Goal: Task Accomplishment & Management: Manage account settings

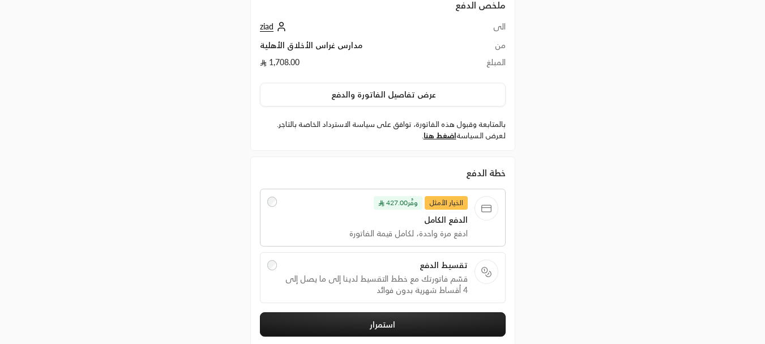
scroll to position [113, 0]
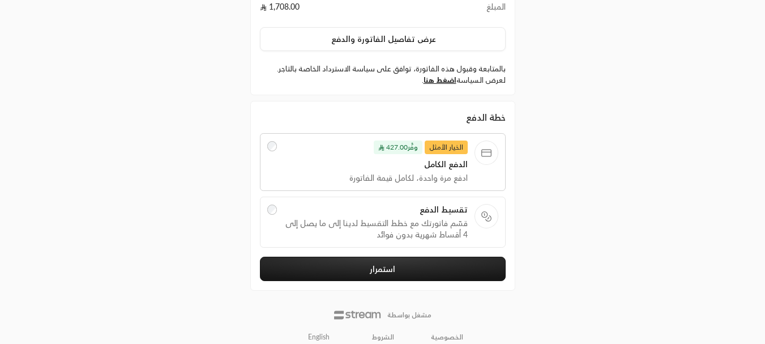
drag, startPoint x: 380, startPoint y: 261, endPoint x: 397, endPoint y: 120, distance: 142.6
click at [398, 125] on div "خطة الدفع الخيار الأمثل وفَّر 427.00 الدفع الكامل ادفع مرة واحدة، لكامل قيمة ال…" at bounding box center [383, 195] width 246 height 171
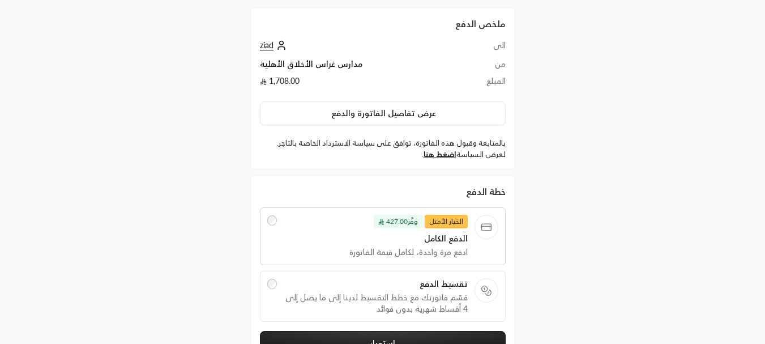
scroll to position [57, 0]
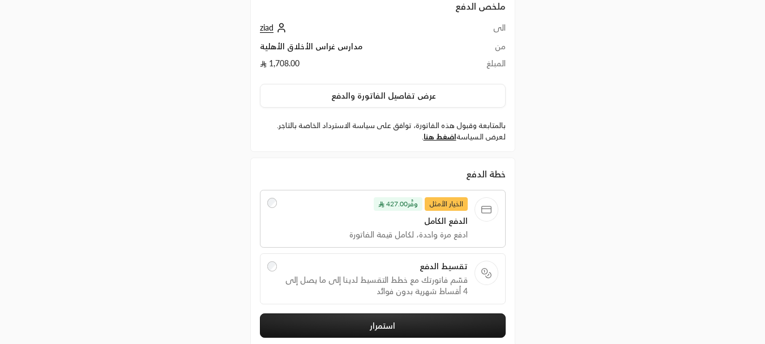
click at [268, 29] on span "ziad" at bounding box center [267, 28] width 14 height 10
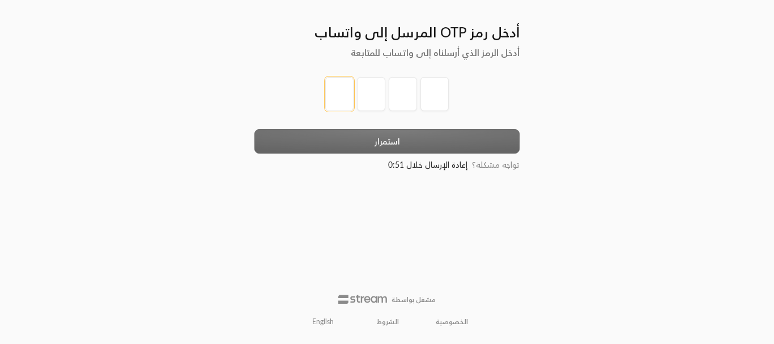
click at [338, 89] on input "tel" at bounding box center [339, 94] width 28 height 34
type input "1"
type input "2"
type input "3"
type input "4"
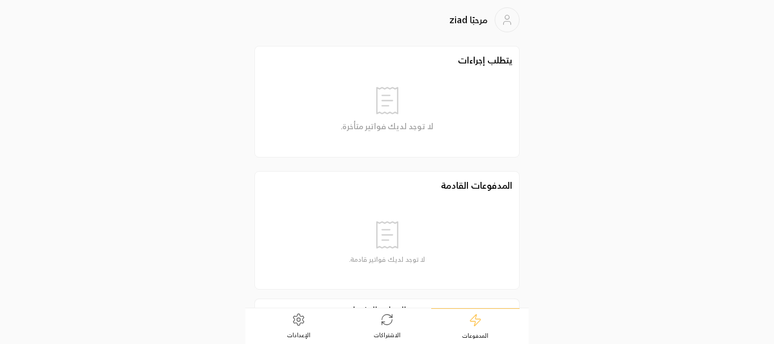
click at [380, 317] on icon at bounding box center [387, 320] width 14 height 14
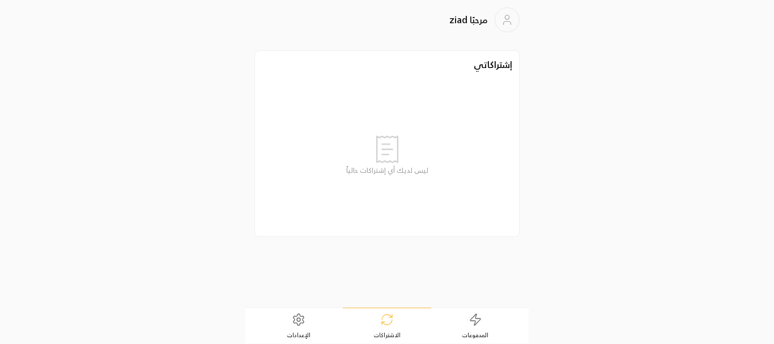
click at [295, 327] on link "الإعدادات" at bounding box center [298, 325] width 88 height 35
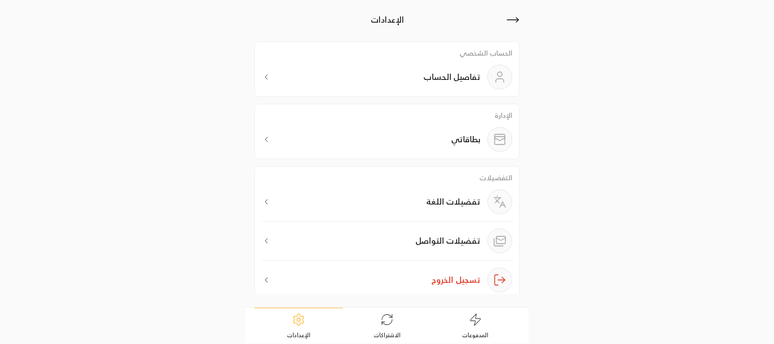
click at [401, 139] on div "بطاقاتي" at bounding box center [387, 139] width 250 height 25
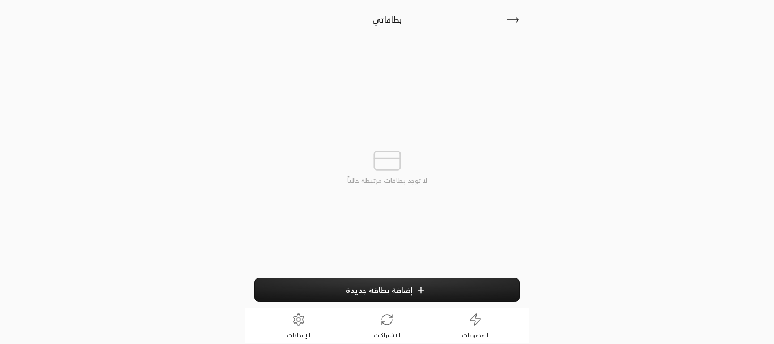
click at [382, 289] on span "إضافة بطاقة جديدة" at bounding box center [379, 290] width 67 height 10
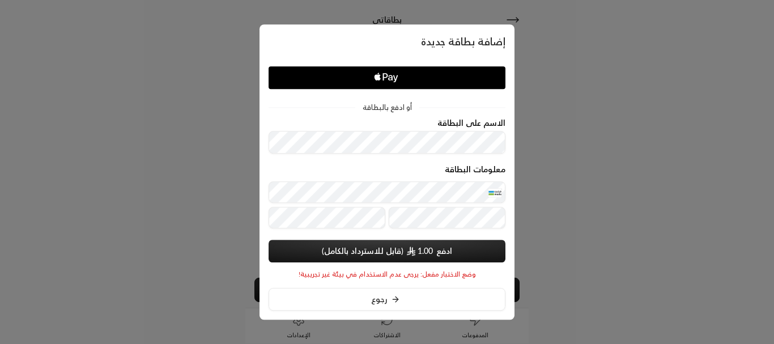
click at [377, 245] on button "ادفع 1.00" at bounding box center [387, 251] width 237 height 23
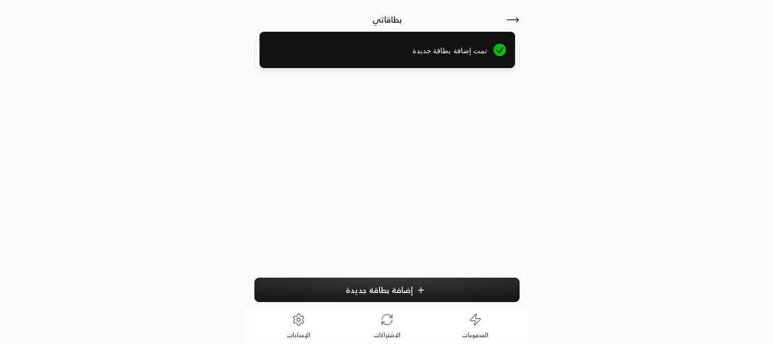
drag, startPoint x: 382, startPoint y: 49, endPoint x: 668, endPoint y: 45, distance: 286.7
click at [488, 46] on span "تمت إضافة بطاقة جديدة" at bounding box center [378, 50] width 219 height 11
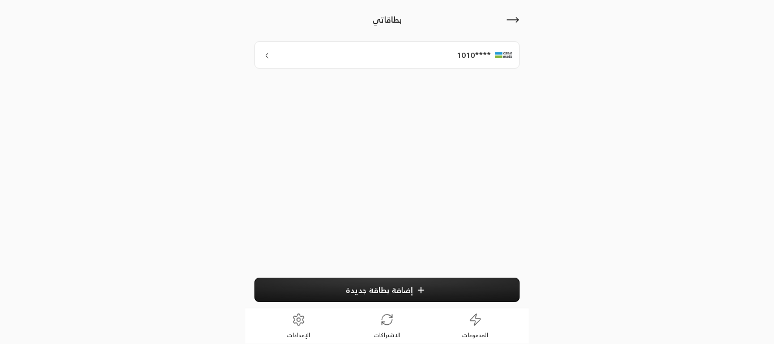
click at [351, 284] on button "إضافة بطاقة جديدة" at bounding box center [386, 290] width 265 height 24
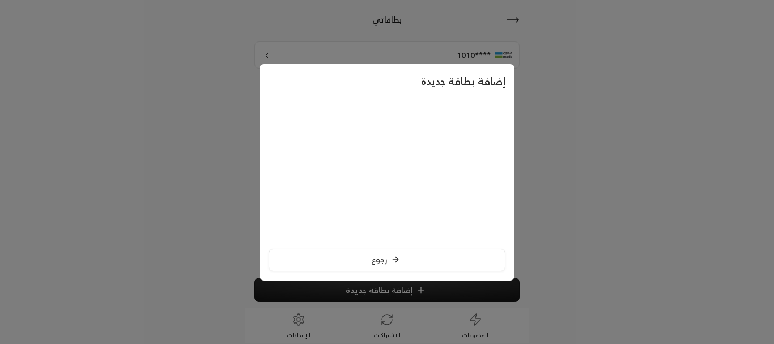
click at [357, 256] on button "رجوع" at bounding box center [387, 260] width 237 height 23
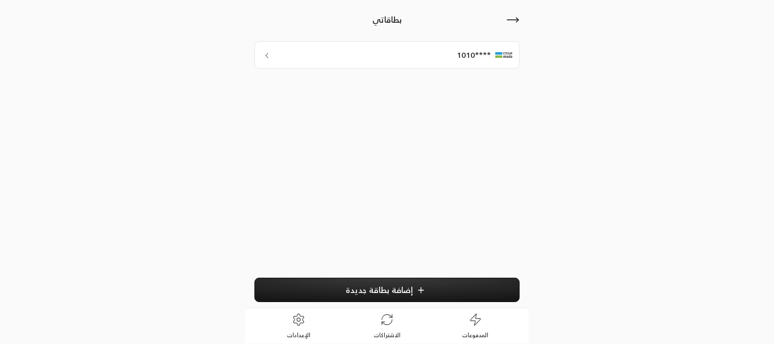
click at [364, 284] on button "إضافة بطاقة جديدة" at bounding box center [386, 290] width 265 height 24
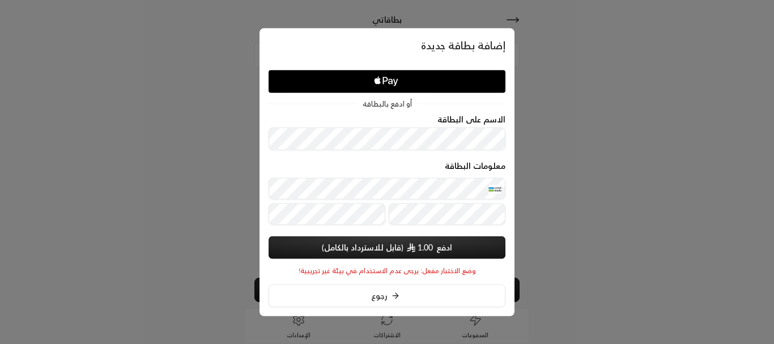
click at [378, 240] on button "ادفع 1.00" at bounding box center [387, 247] width 237 height 23
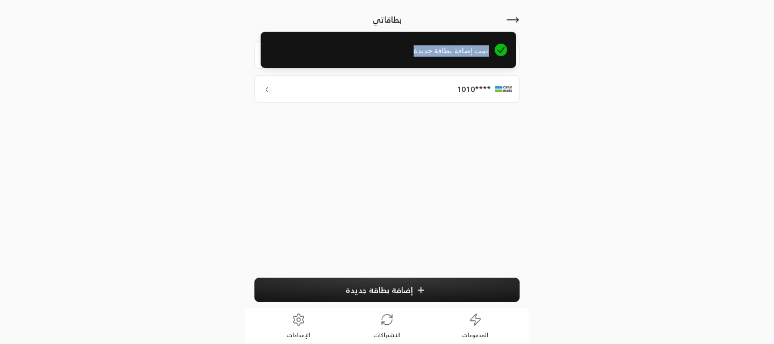
drag, startPoint x: 318, startPoint y: 61, endPoint x: 639, endPoint y: 71, distance: 320.8
click at [638, 71] on div "تمت إضافة بطاقة جديدة" at bounding box center [387, 54] width 774 height 62
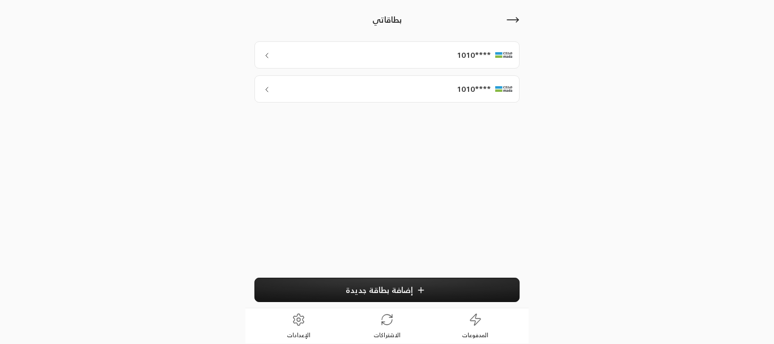
click at [444, 87] on div "****1010" at bounding box center [386, 88] width 265 height 27
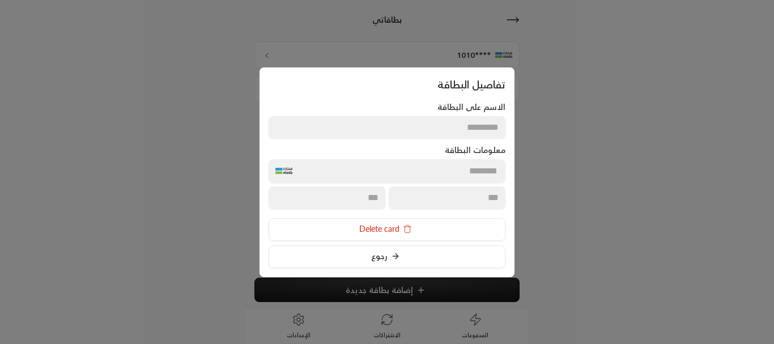
click at [367, 255] on button "رجوع" at bounding box center [387, 256] width 237 height 23
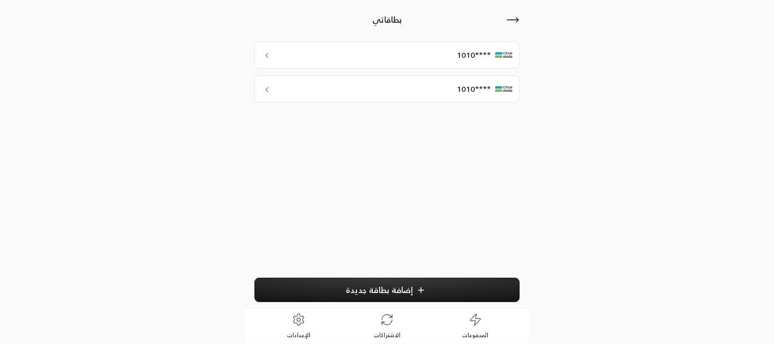
click at [402, 90] on div "****1010" at bounding box center [386, 88] width 265 height 27
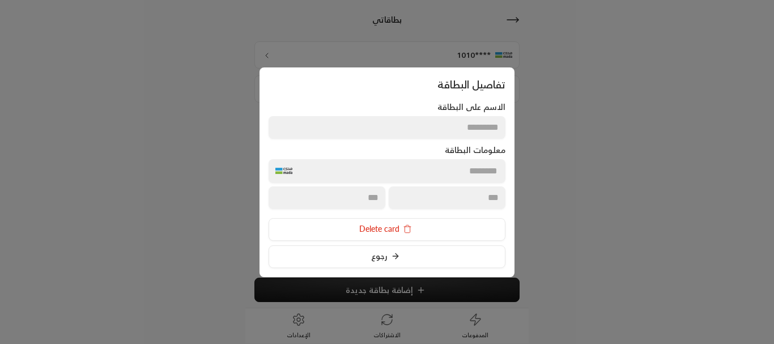
click at [365, 235] on button "Delete card" at bounding box center [387, 229] width 237 height 23
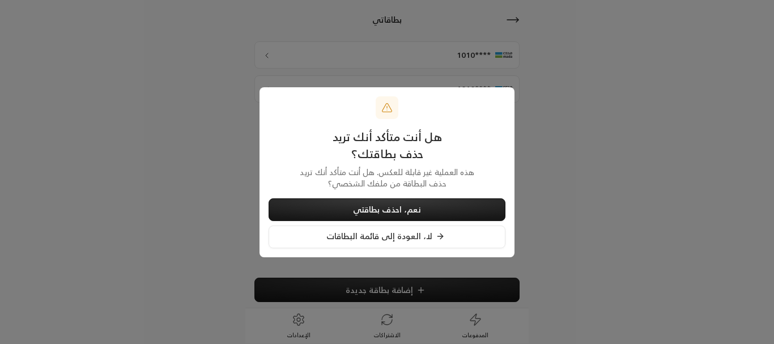
click at [401, 214] on button "نعم، احذف بطاقتي" at bounding box center [387, 209] width 237 height 23
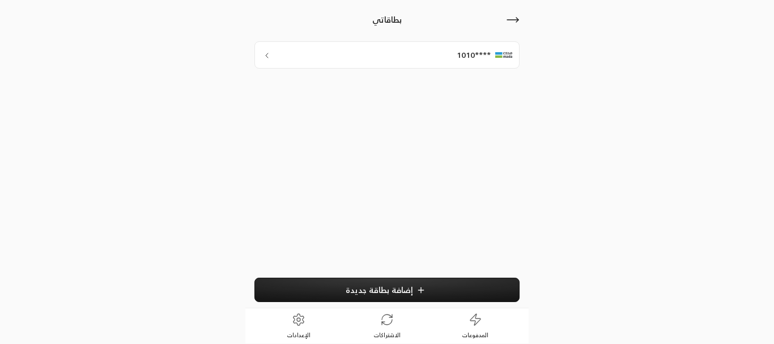
drag, startPoint x: 372, startPoint y: 59, endPoint x: 736, endPoint y: 60, distance: 364.3
click at [736, 73] on div "تم حذف بطاقتك بنجاح" at bounding box center [387, 54] width 774 height 62
